Goal: Navigation & Orientation: Go to known website

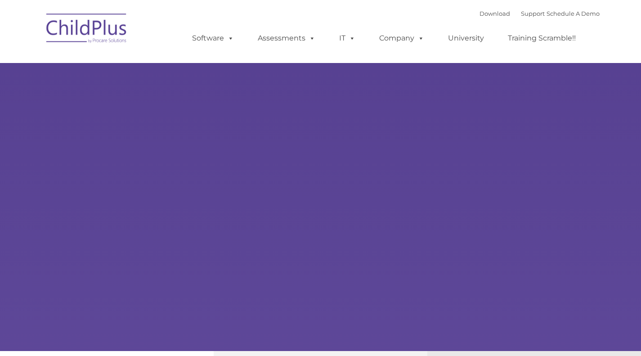
type input ""
select select "MEDIUM"
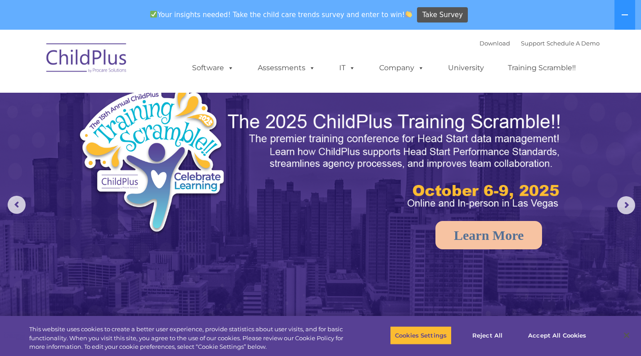
click at [81, 58] on img at bounding box center [87, 59] width 90 height 45
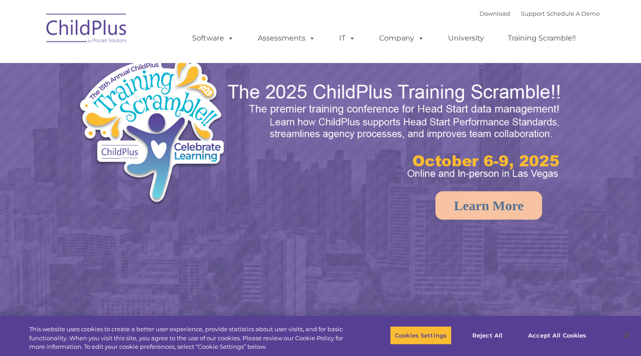
select select "MEDIUM"
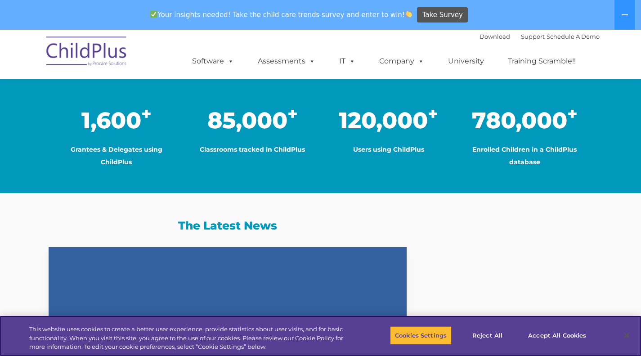
scroll to position [773, 0]
